Goal: Answer question/provide support

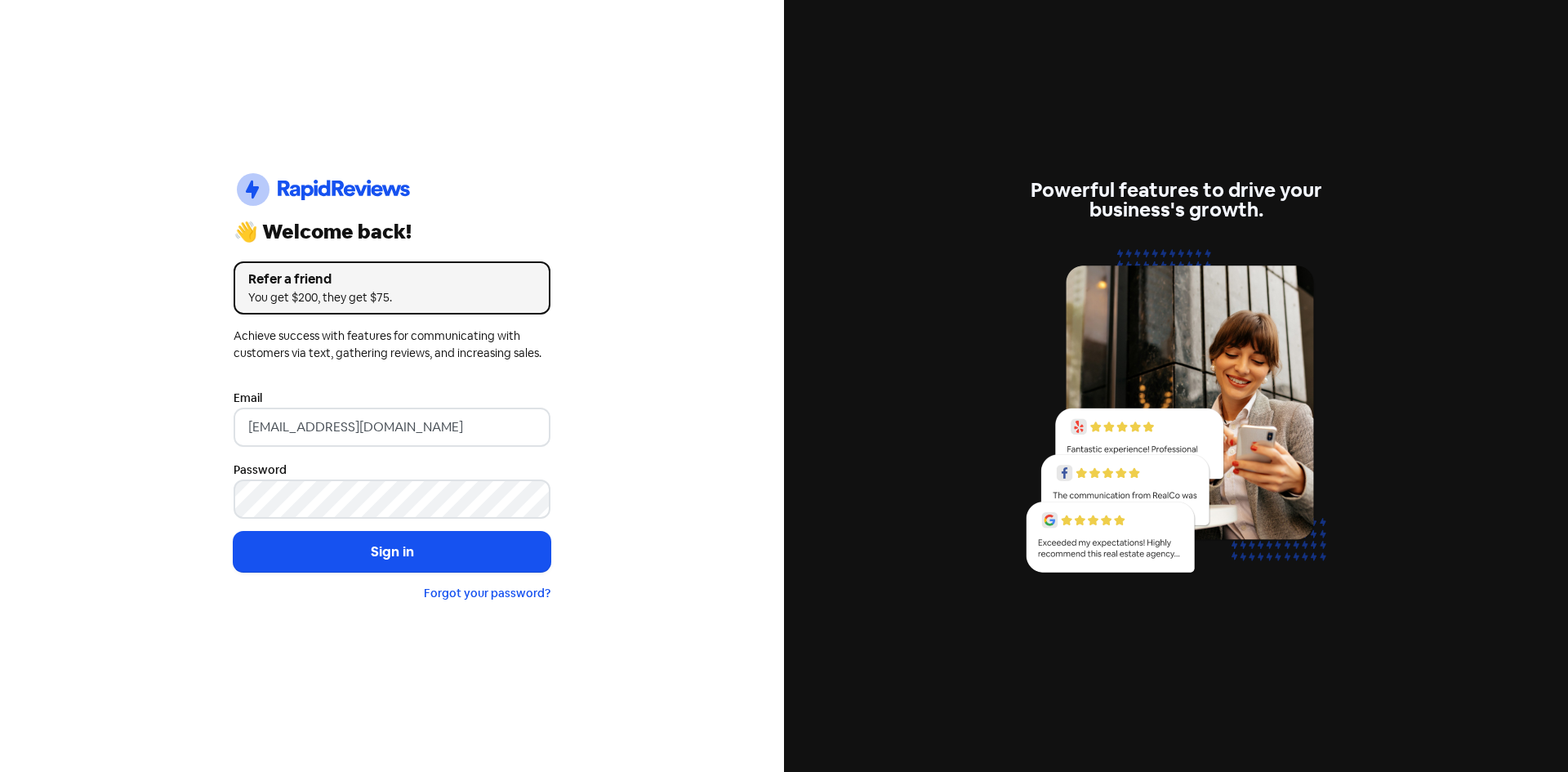
click at [374, 546] on button "Sign in" at bounding box center [392, 552] width 317 height 41
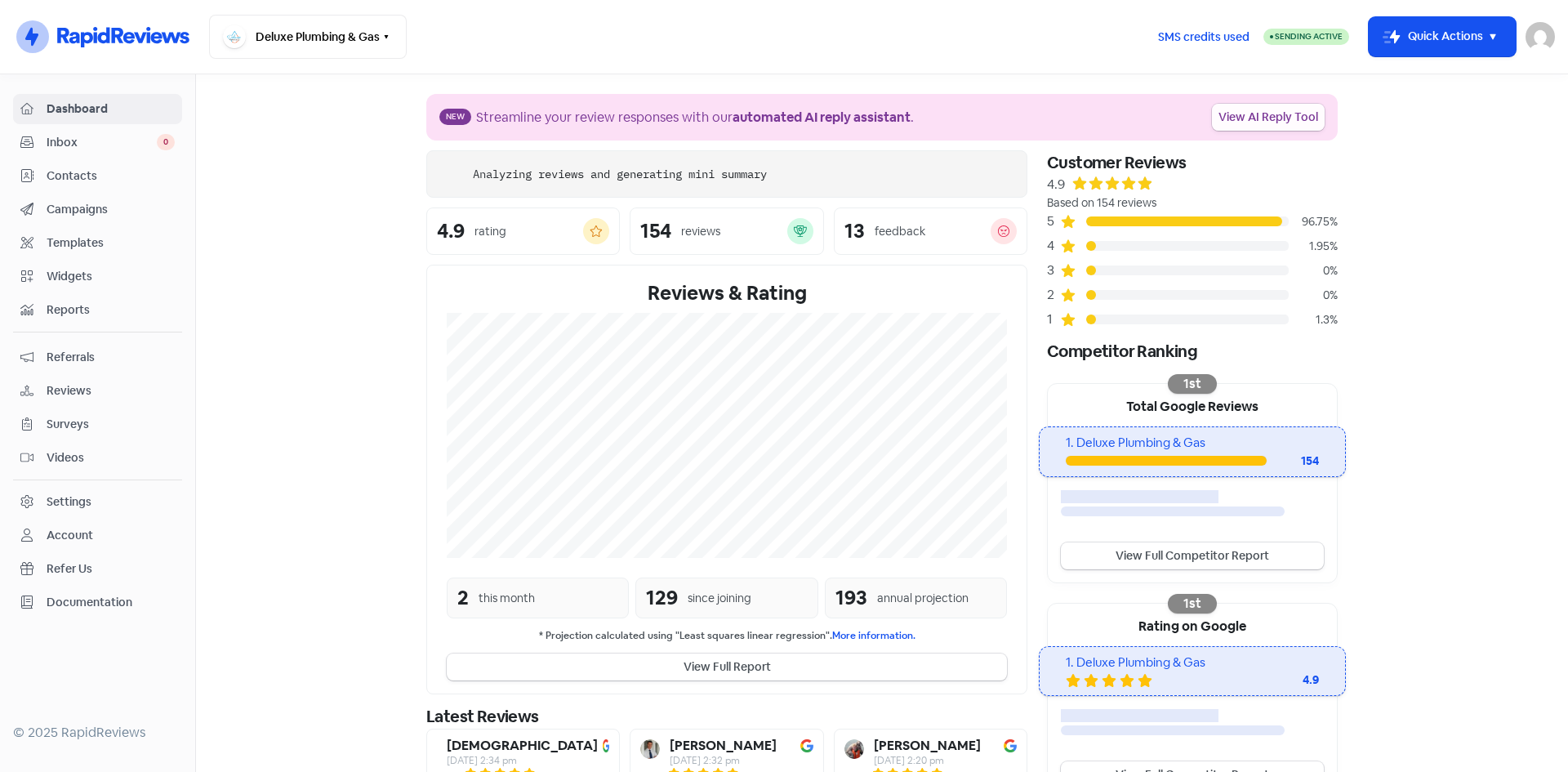
click at [1235, 113] on link "View AI Reply Tool" at bounding box center [1269, 117] width 113 height 27
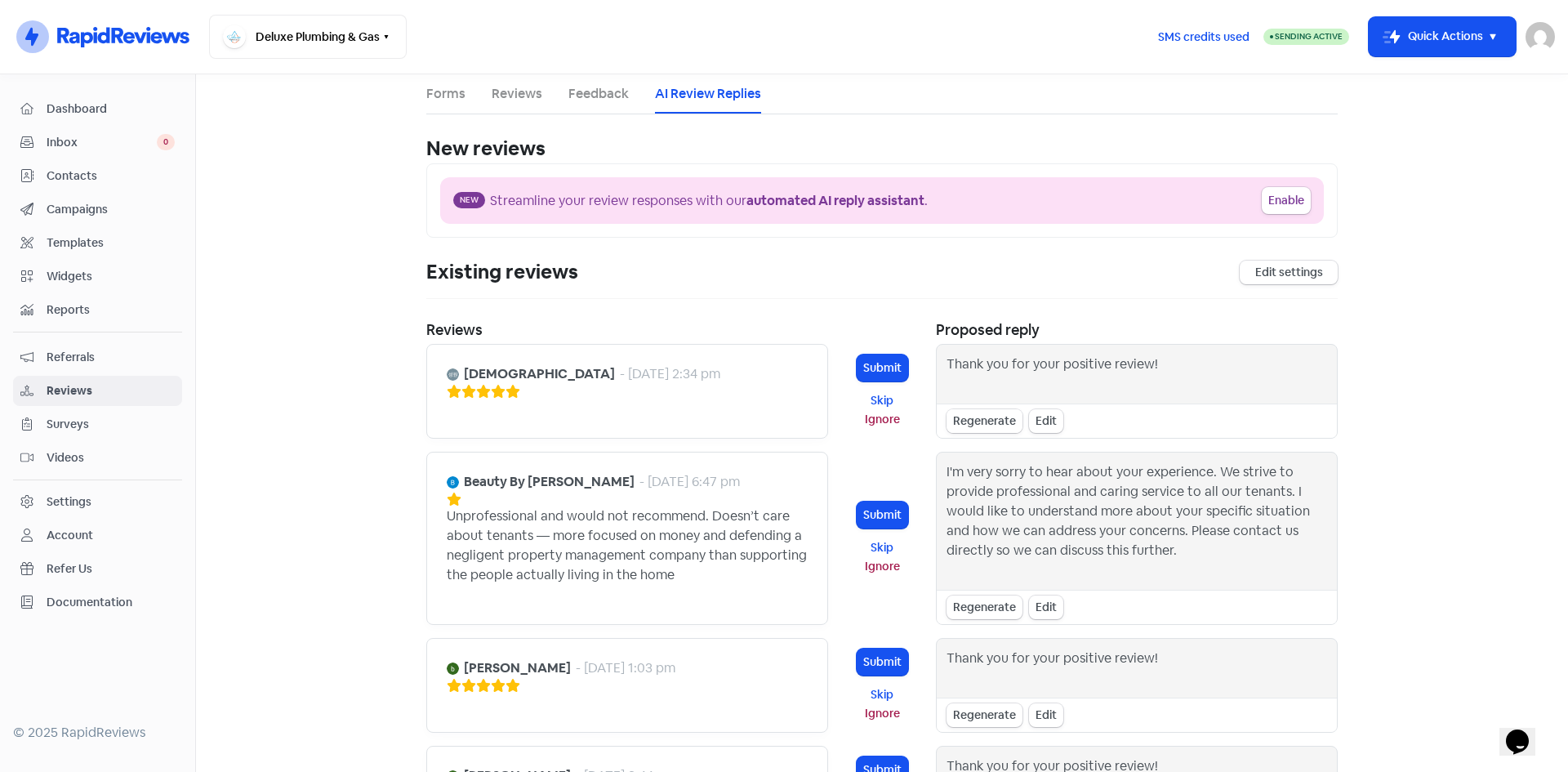
click at [981, 416] on div "Regenerate" at bounding box center [984, 421] width 76 height 24
click at [1144, 386] on div "Thank you so much for your 5-star rating! We're delighted to hear you had a gre…" at bounding box center [1136, 373] width 381 height 39
click at [1046, 416] on div "Edit" at bounding box center [1045, 421] width 34 height 24
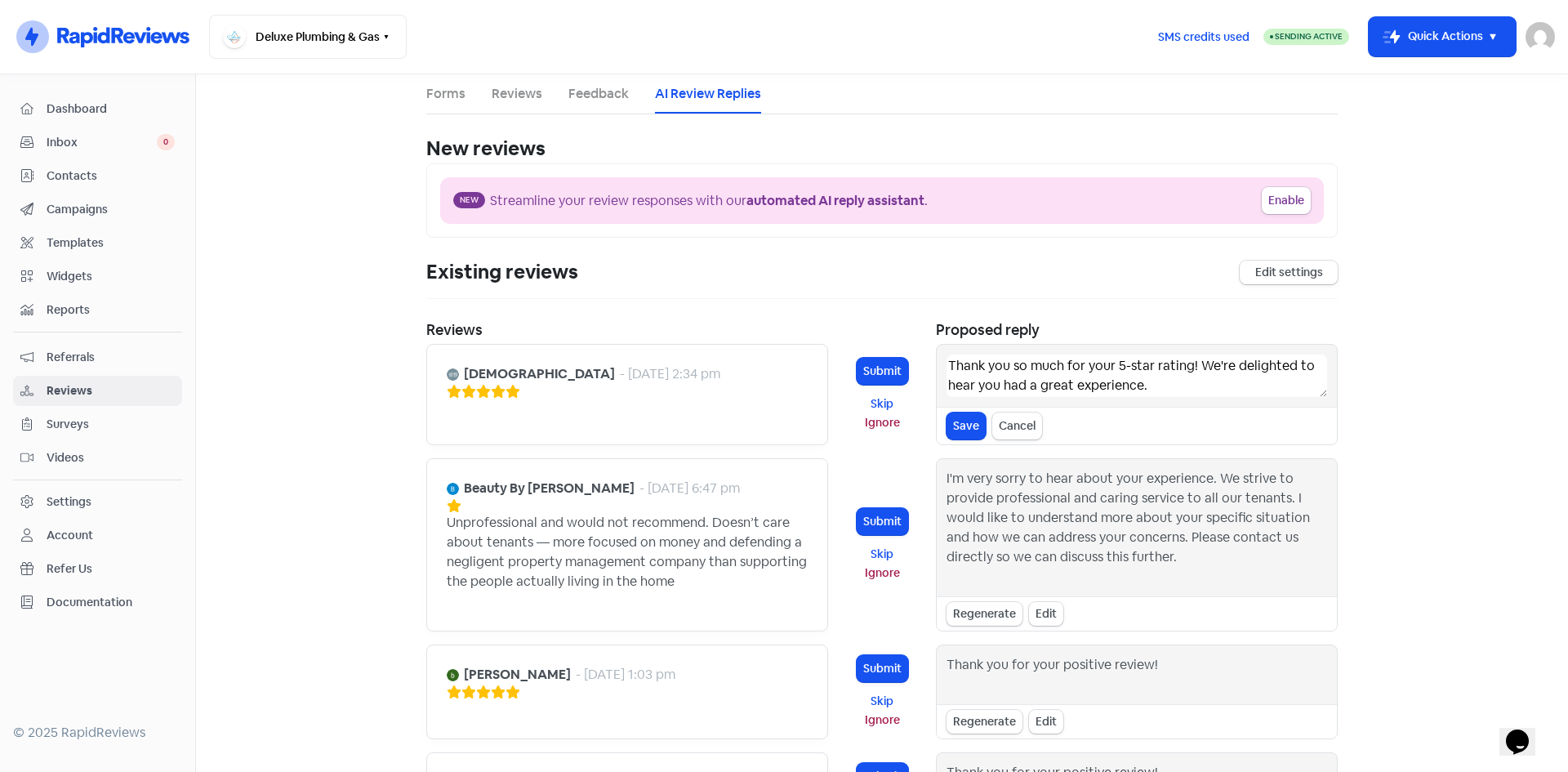
click at [1143, 385] on textarea "Thank you so much for your 5-star rating! We're delighted to hear you had a gre…" at bounding box center [1136, 375] width 381 height 43
type textarea "Thank you so much for your 5-star rating!"
click at [963, 423] on button "Save" at bounding box center [966, 425] width 39 height 27
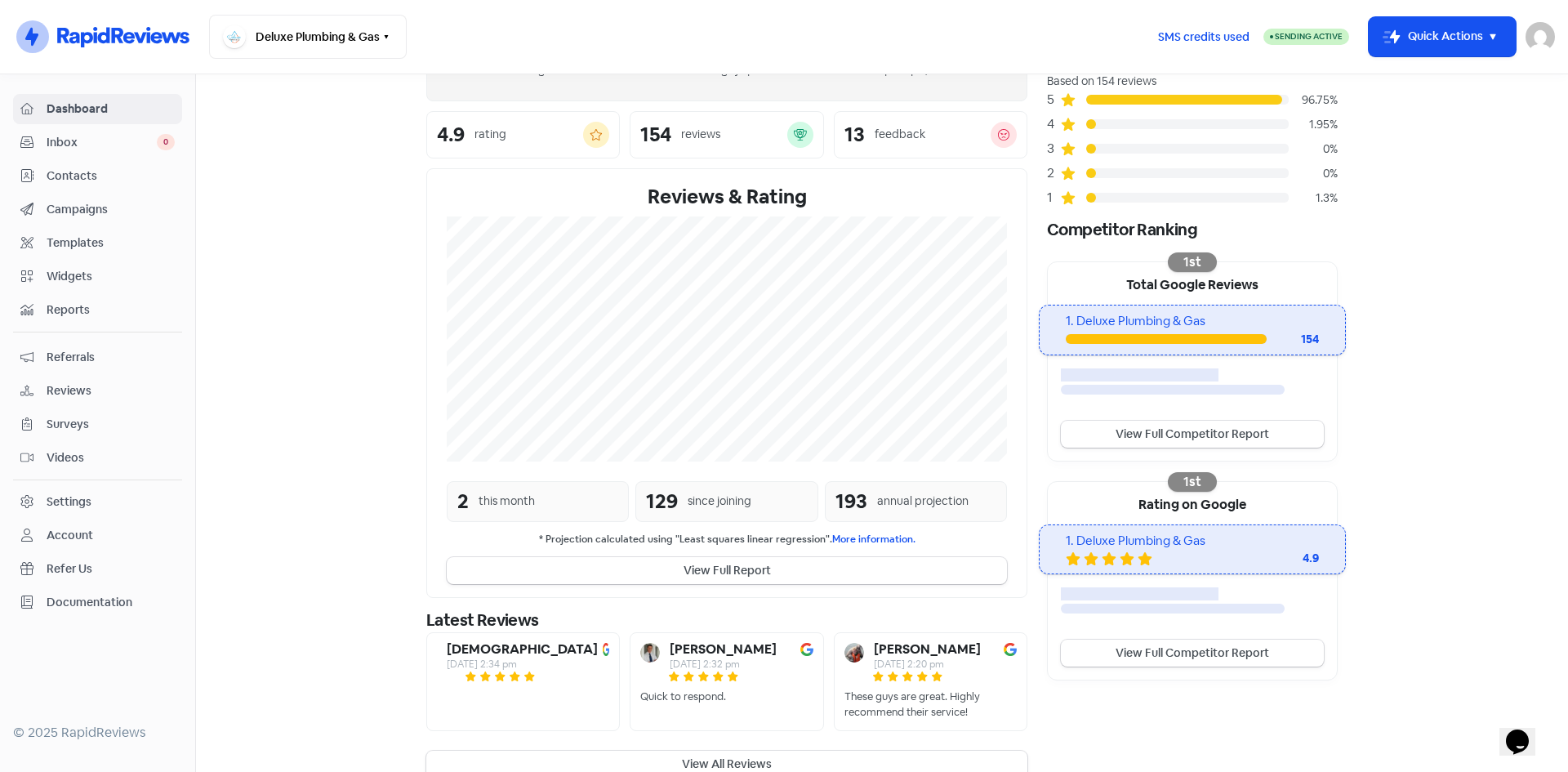
click at [533, 656] on div "[DEMOGRAPHIC_DATA]" at bounding box center [522, 649] width 151 height 13
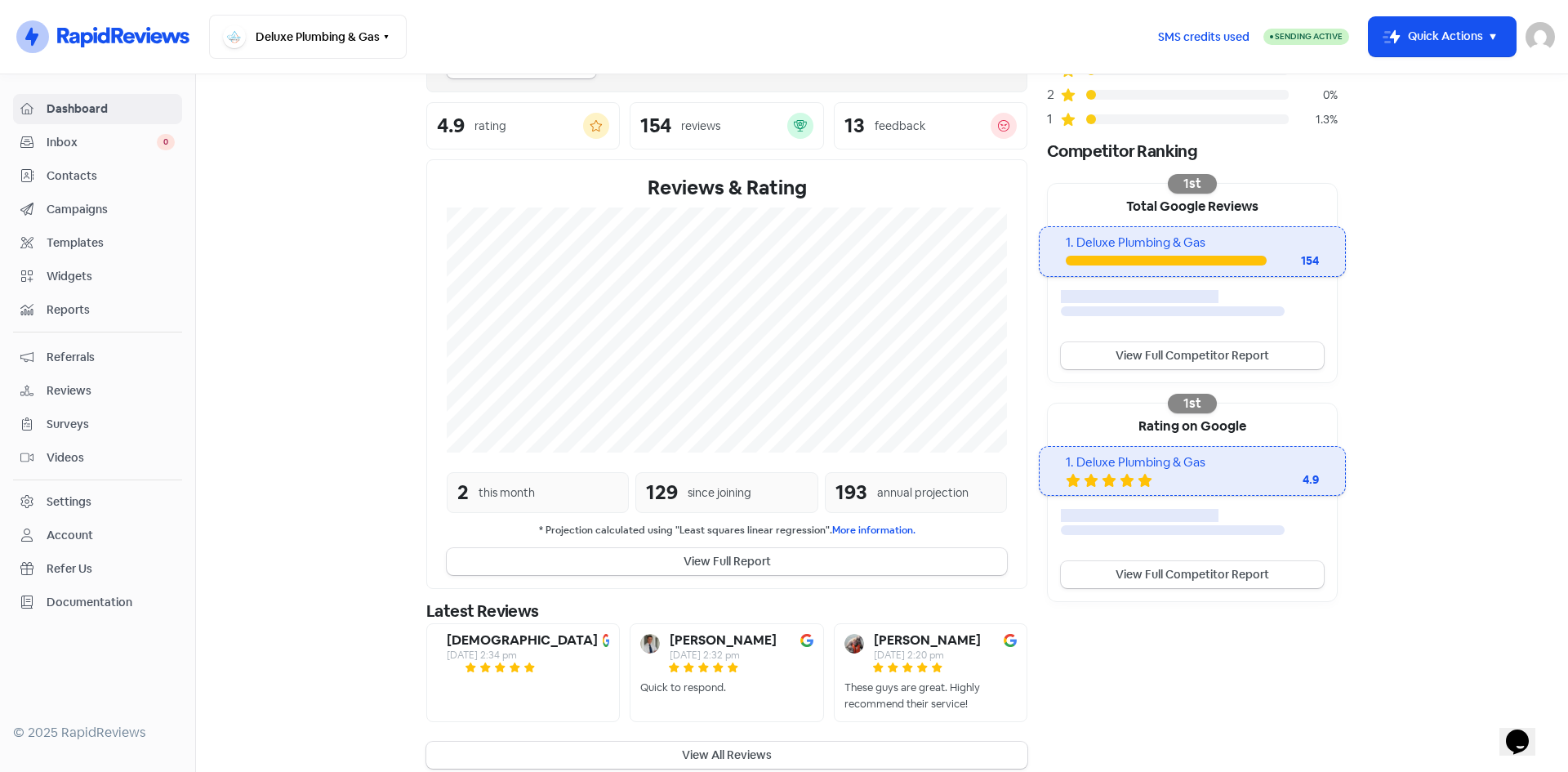
scroll to position [201, 0]
click at [669, 740] on button "View All Reviews" at bounding box center [727, 753] width 601 height 27
